Goal: Task Accomplishment & Management: Manage account settings

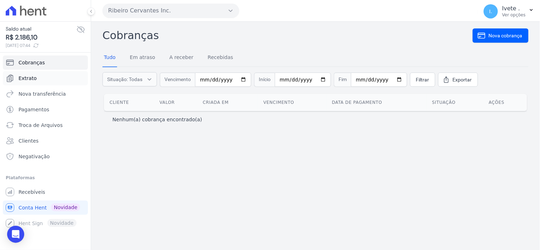
click at [30, 77] on span "Extrato" at bounding box center [28, 78] width 18 height 7
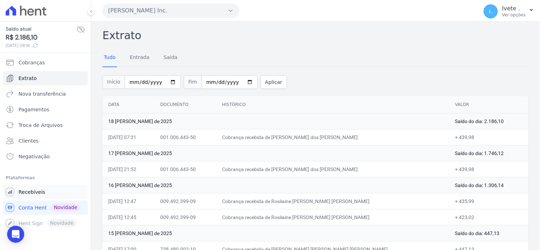
click at [29, 193] on span "Recebíveis" at bounding box center [32, 192] width 27 height 7
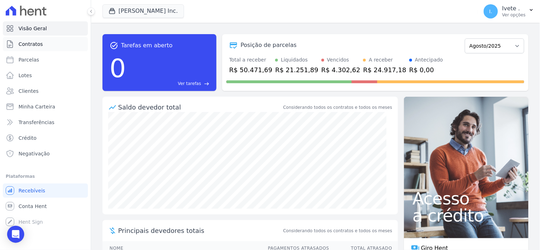
click at [34, 44] on span "Contratos" at bounding box center [31, 44] width 24 height 7
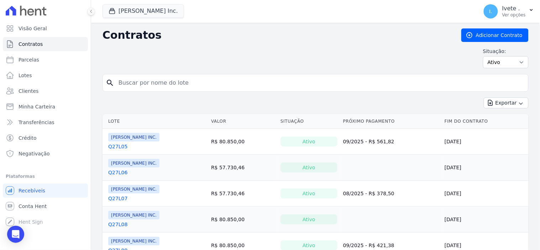
click at [120, 84] on input "search" at bounding box center [319, 83] width 411 height 14
type input "q32l32"
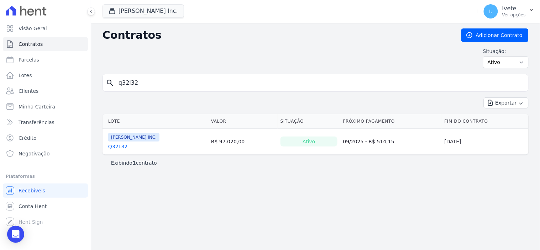
click at [118, 147] on link "Q32L32" at bounding box center [117, 146] width 19 height 7
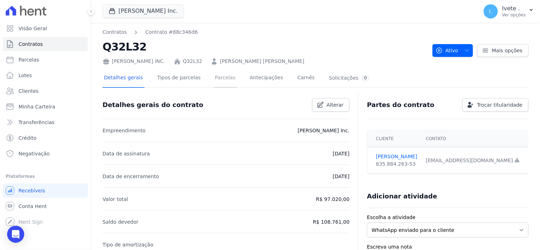
click at [216, 77] on link "Parcelas" at bounding box center [226, 78] width 24 height 19
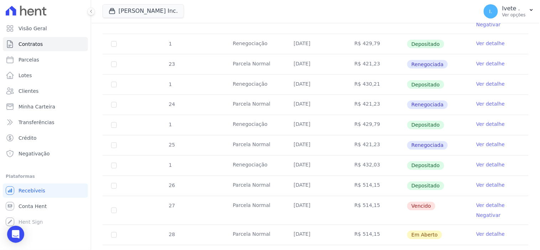
scroll to position [316, 0]
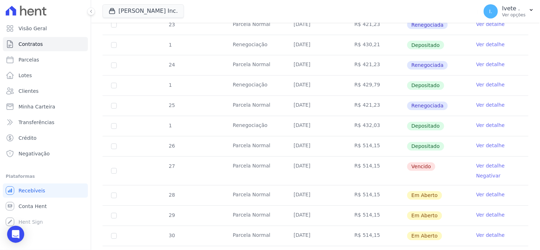
click at [479, 165] on link "Ver detalhe" at bounding box center [491, 166] width 28 height 7
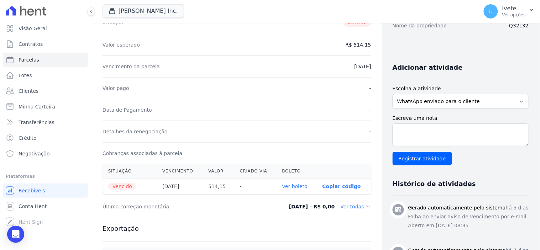
scroll to position [119, 0]
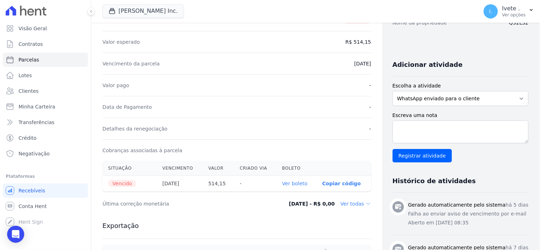
click at [286, 184] on link "Ver boleto" at bounding box center [294, 184] width 25 height 6
